Goal: Information Seeking & Learning: Learn about a topic

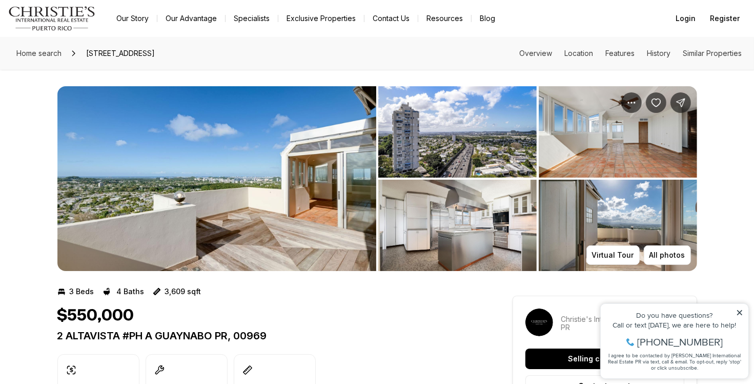
click at [262, 179] on img "View image gallery" at bounding box center [216, 178] width 319 height 185
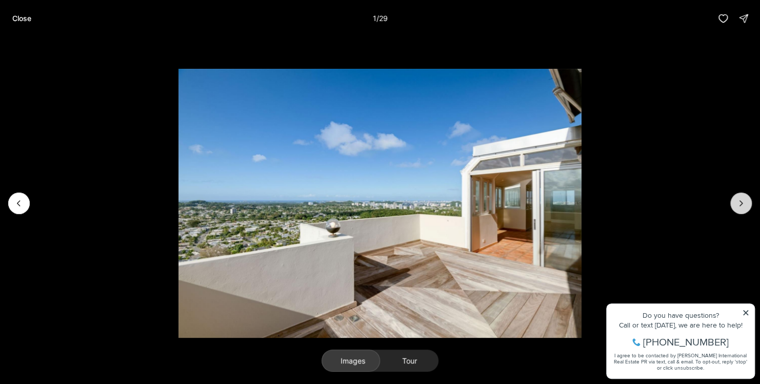
click at [743, 204] on icon "Next slide" at bounding box center [741, 203] width 10 height 10
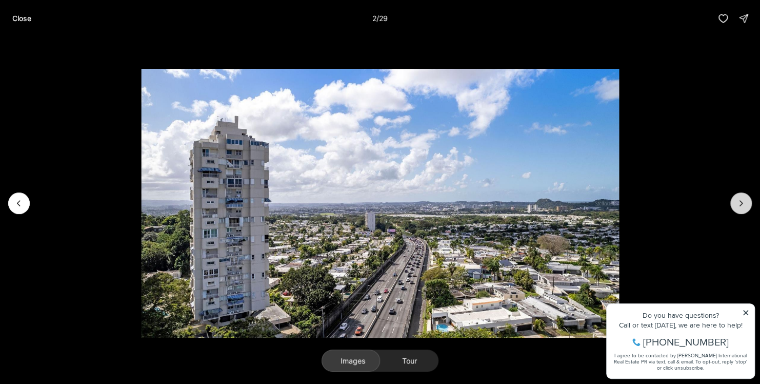
click at [744, 205] on icon "Next slide" at bounding box center [741, 203] width 10 height 10
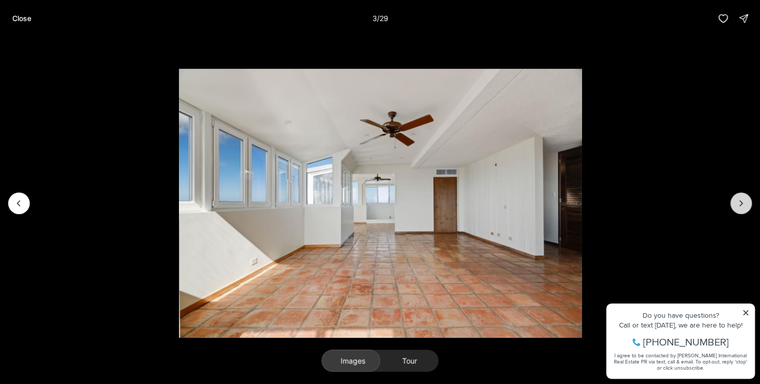
click at [744, 205] on icon "Next slide" at bounding box center [741, 203] width 10 height 10
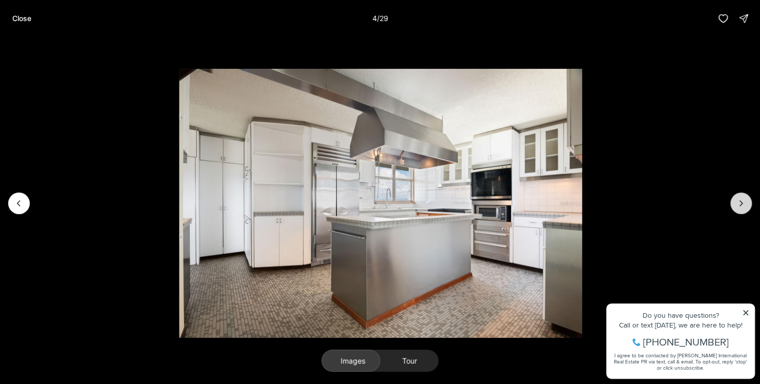
click at [744, 205] on icon "Next slide" at bounding box center [741, 203] width 10 height 10
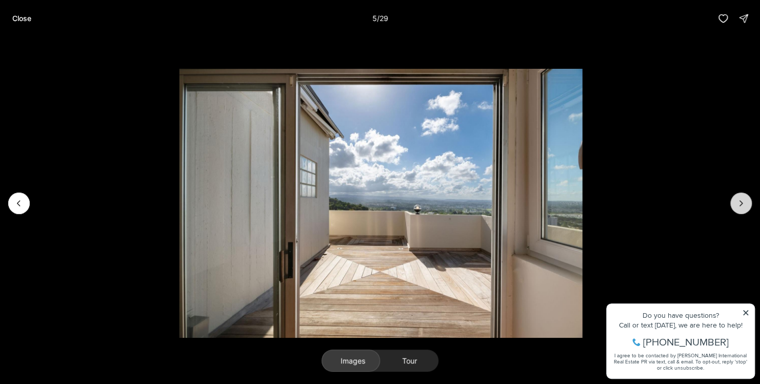
click at [744, 205] on icon "Next slide" at bounding box center [741, 203] width 10 height 10
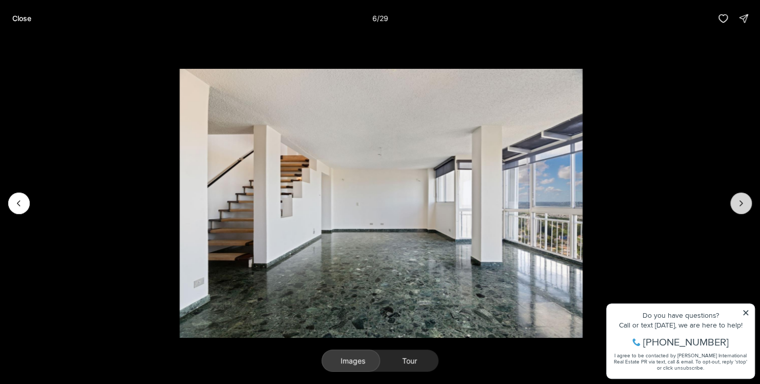
click at [744, 208] on icon "Next slide" at bounding box center [741, 203] width 10 height 10
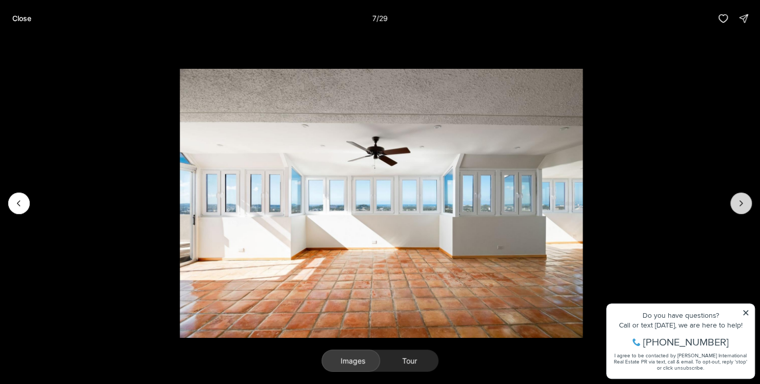
click at [744, 208] on icon "Next slide" at bounding box center [741, 203] width 10 height 10
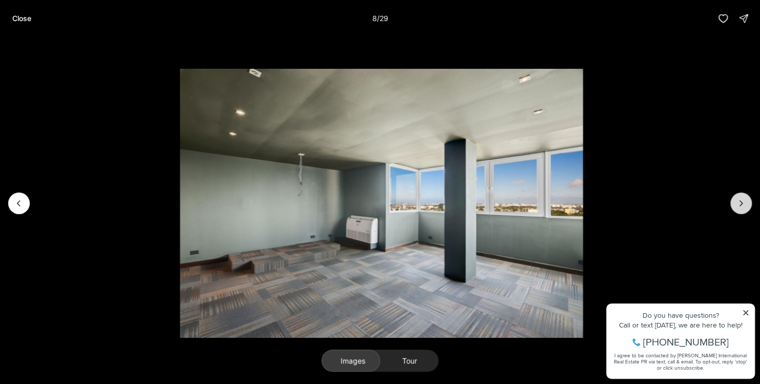
click at [744, 208] on icon "Next slide" at bounding box center [741, 203] width 10 height 10
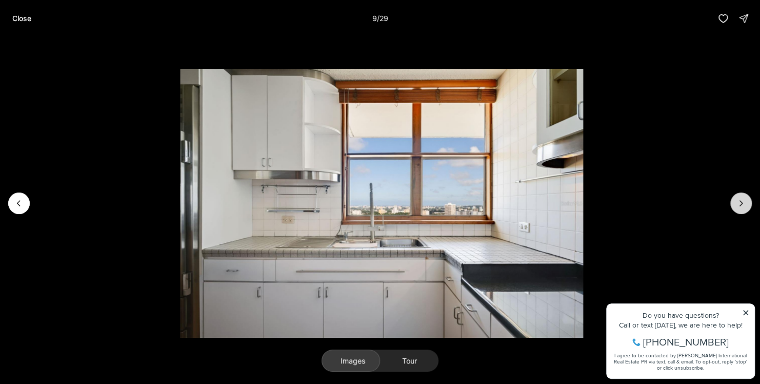
click at [744, 208] on icon "Next slide" at bounding box center [741, 203] width 10 height 10
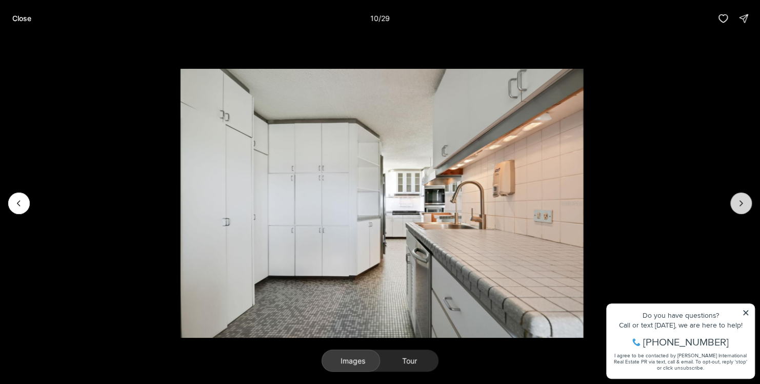
click at [744, 208] on icon "Next slide" at bounding box center [741, 203] width 10 height 10
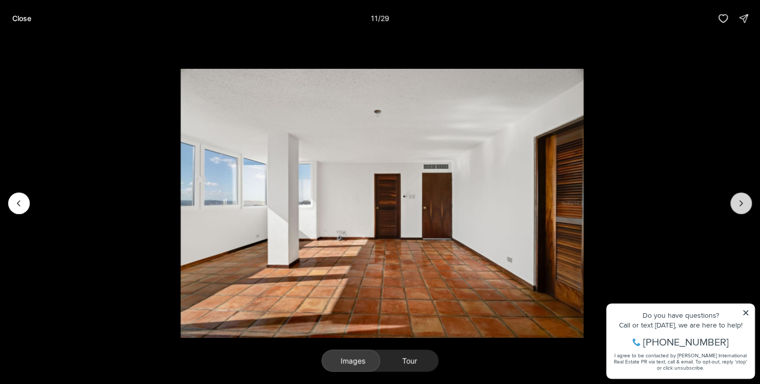
click at [744, 208] on icon "Next slide" at bounding box center [741, 203] width 10 height 10
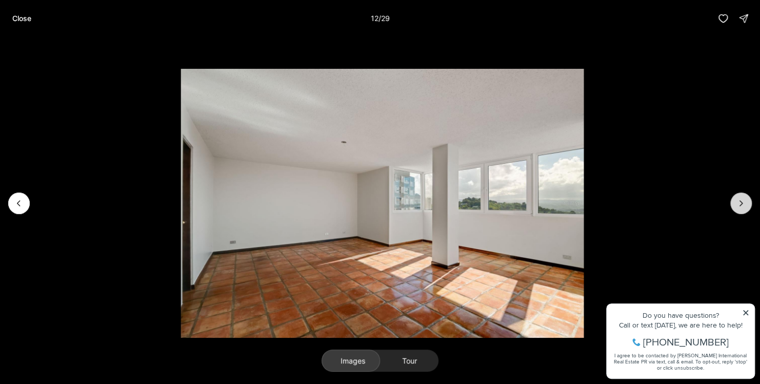
click at [743, 205] on icon "Next slide" at bounding box center [741, 203] width 10 height 10
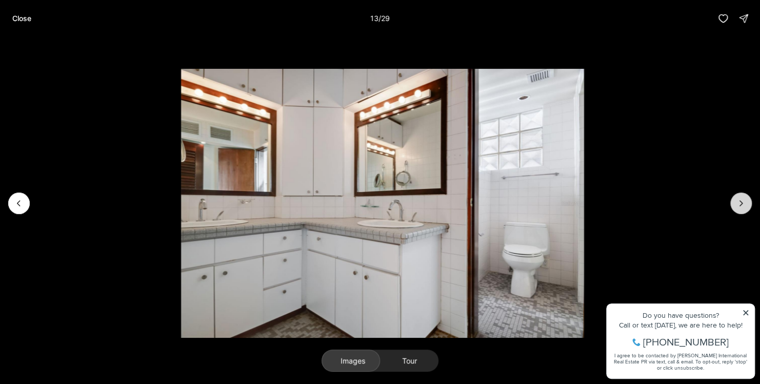
click at [743, 205] on icon "Next slide" at bounding box center [741, 203] width 10 height 10
